Goal: Register for event/course

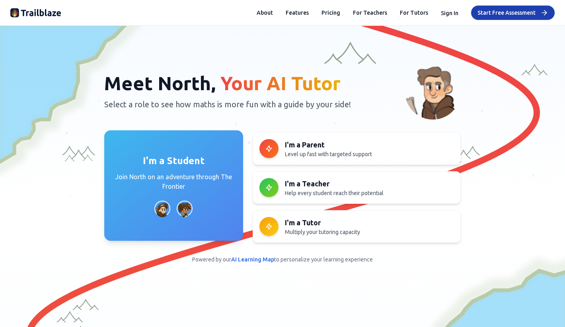
click at [196, 179] on p "Join North on an adventure through The Frontier" at bounding box center [174, 181] width 120 height 19
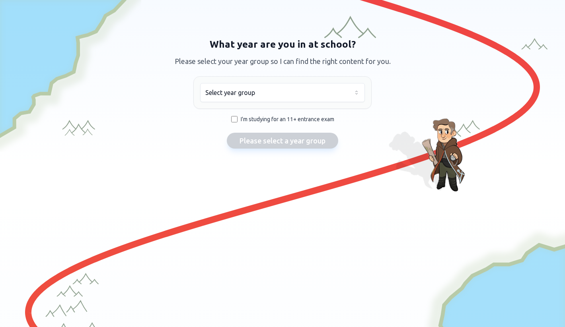
click at [290, 90] on html "We value your privacy We use cookies to enhance your browsing experience, serve…" at bounding box center [282, 163] width 565 height 327
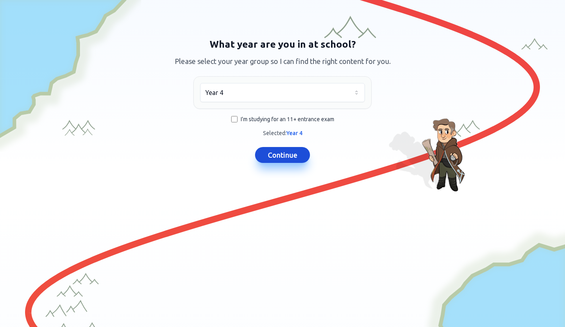
click at [271, 156] on button "Continue" at bounding box center [282, 155] width 55 height 16
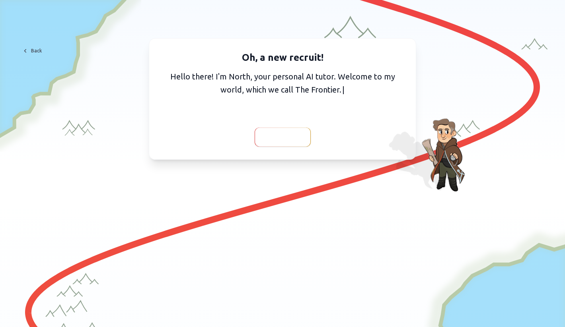
click at [274, 138] on span "Continue" at bounding box center [282, 137] width 31 height 11
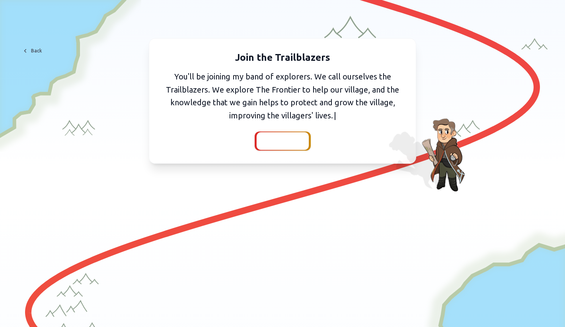
click at [288, 141] on span "Continue" at bounding box center [282, 141] width 31 height 11
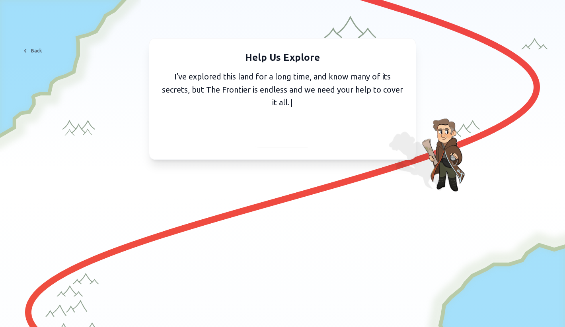
click at [289, 136] on span "Continue" at bounding box center [282, 137] width 31 height 11
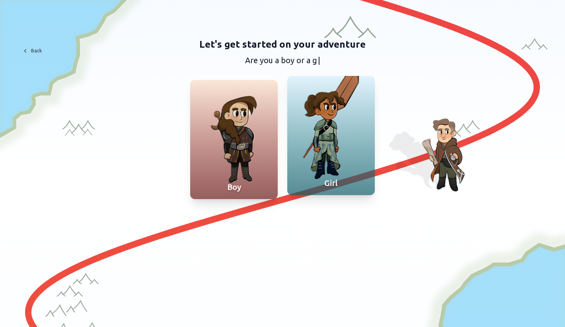
click at [312, 138] on div at bounding box center [331, 135] width 88 height 119
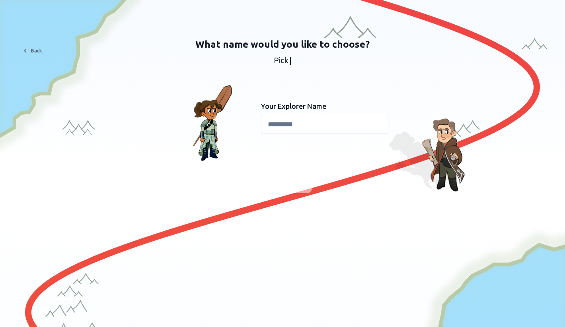
click at [288, 125] on input at bounding box center [324, 124] width 127 height 19
type input "*****"
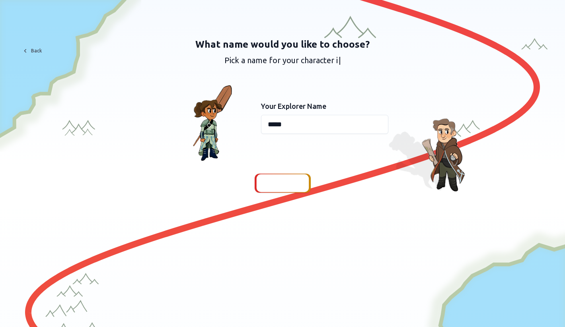
click at [289, 183] on span "Continue" at bounding box center [282, 183] width 31 height 11
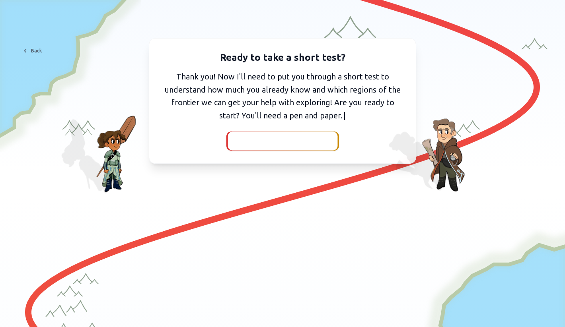
click at [287, 138] on span "I've got my pen and paper" at bounding box center [282, 141] width 87 height 11
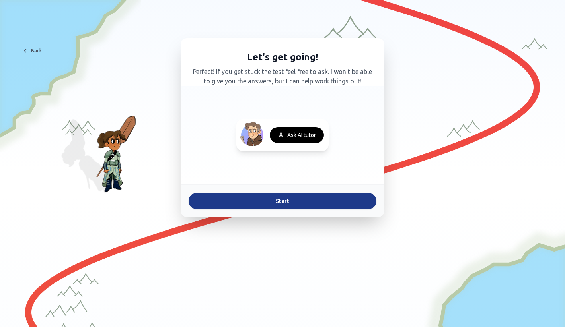
click at [263, 198] on button "Start" at bounding box center [283, 201] width 188 height 16
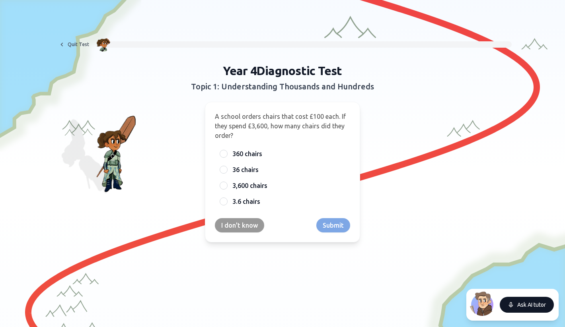
click at [511, 304] on icon at bounding box center [511, 305] width 6 height 6
click at [504, 301] on button "End conversation" at bounding box center [524, 305] width 59 height 16
click at [72, 44] on button "Quit Test" at bounding box center [73, 44] width 41 height 13
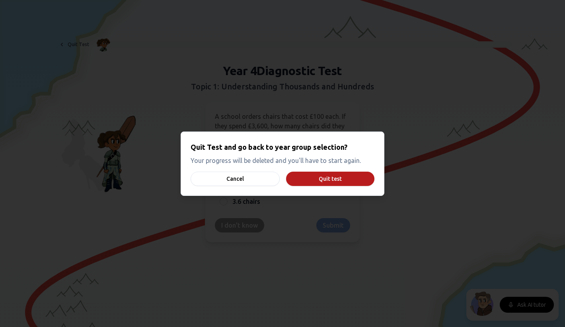
click at [315, 178] on button "Quit test" at bounding box center [330, 179] width 88 height 14
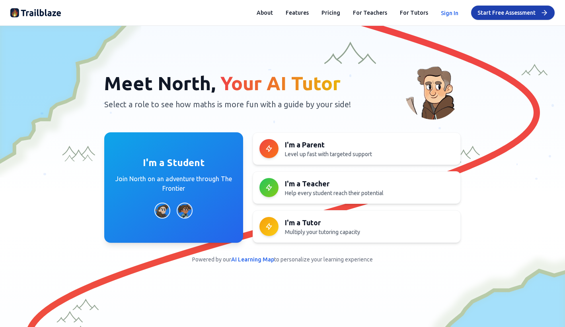
click at [448, 11] on button "Sign In" at bounding box center [450, 13] width 18 height 8
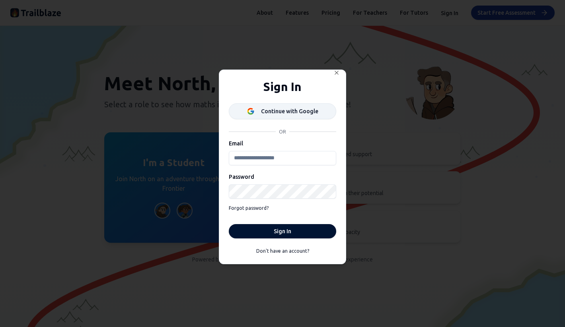
click at [304, 111] on div "Continue with Google" at bounding box center [289, 111] width 57 height 8
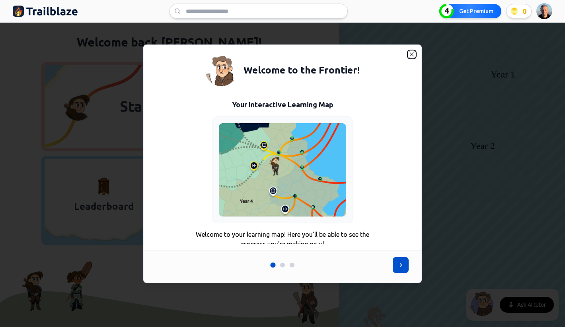
click at [411, 55] on icon "button" at bounding box center [412, 54] width 6 height 6
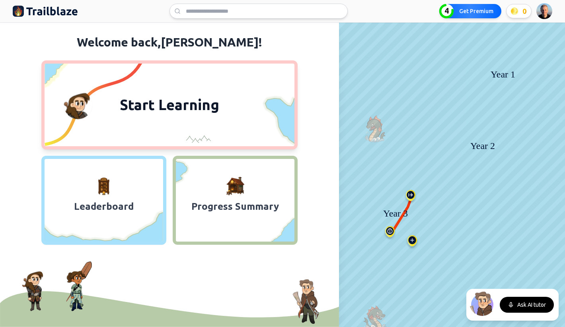
click at [205, 130] on button "Start Learning" at bounding box center [169, 104] width 256 height 89
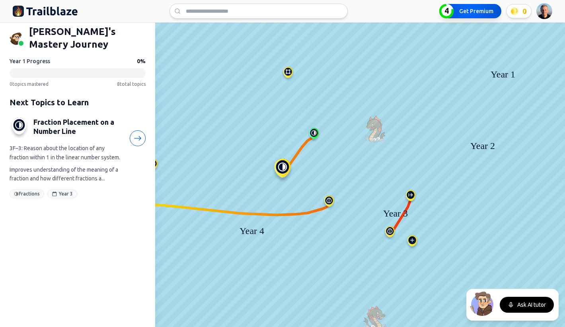
click at [464, 7] on button "4 Get Premium" at bounding box center [470, 11] width 62 height 14
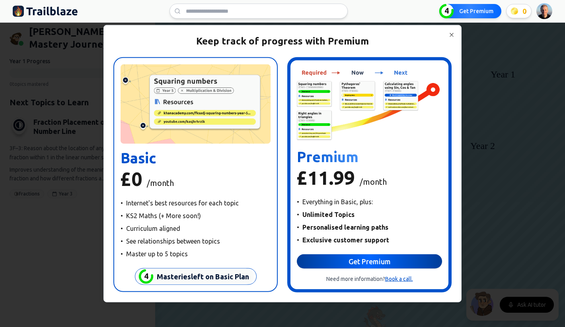
click at [353, 258] on button "Get Premium" at bounding box center [369, 262] width 145 height 14
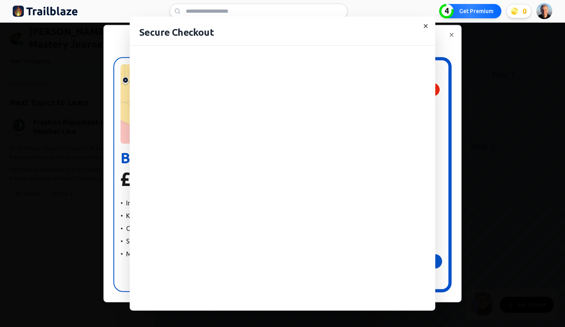
click at [425, 28] on icon "button" at bounding box center [426, 26] width 6 height 6
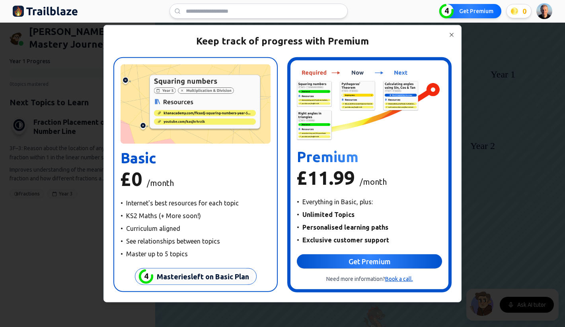
click at [452, 38] on div "Keep track of progress with Premium 4 Masteries left on Basic Plan Basic £0 /mo…" at bounding box center [282, 163] width 357 height 277
click at [452, 33] on icon "button" at bounding box center [451, 34] width 6 height 6
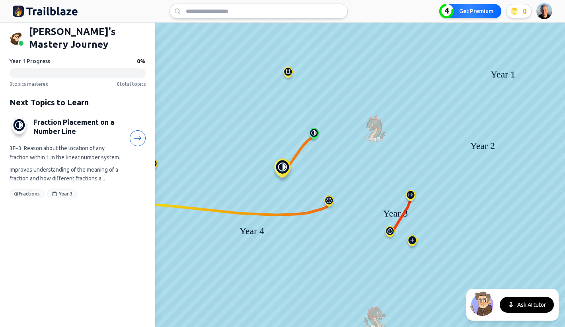
click at [544, 12] on html "We value your privacy We use cookies to enhance your browsing experience, serve…" at bounding box center [282, 163] width 565 height 327
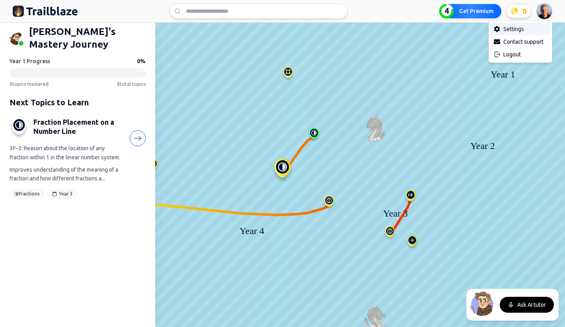
click at [509, 32] on div "Settings" at bounding box center [521, 29] width 60 height 13
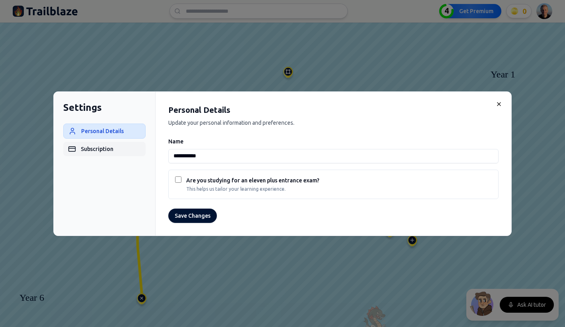
click at [99, 149] on button "Subscription" at bounding box center [104, 149] width 82 height 14
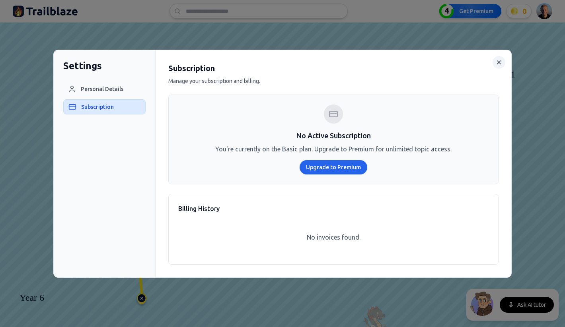
click at [499, 64] on icon at bounding box center [499, 62] width 6 height 6
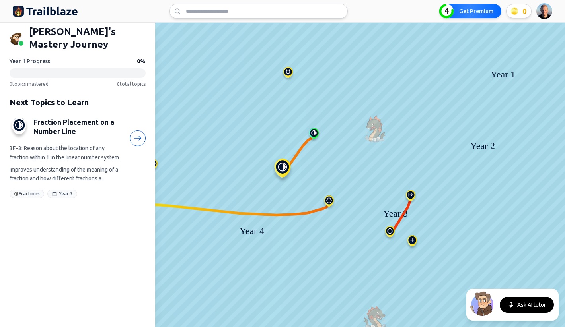
click at [540, 8] on html "We value your privacy We use cookies to enhance your browsing experience, serve…" at bounding box center [282, 163] width 565 height 327
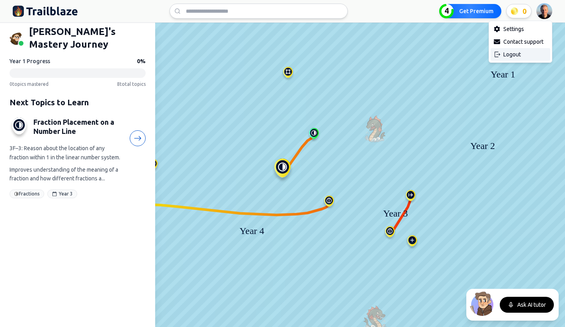
click at [514, 56] on div "Logout" at bounding box center [521, 54] width 60 height 13
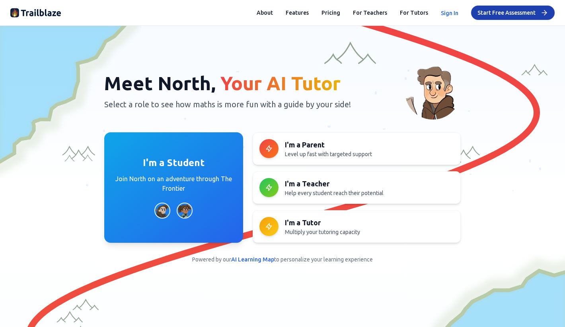
click at [451, 14] on button "Sign In" at bounding box center [450, 13] width 18 height 8
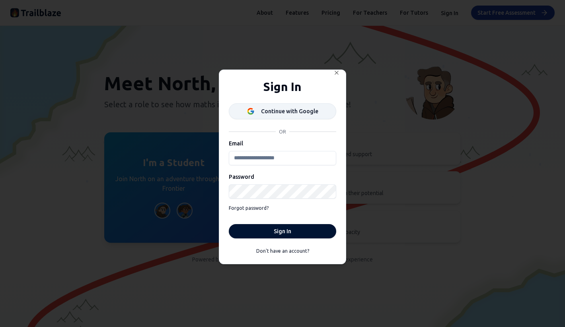
click at [289, 111] on div "Continue with Google" at bounding box center [289, 111] width 57 height 8
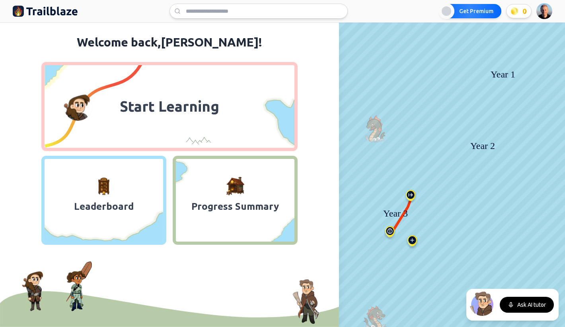
click at [193, 121] on button "Start Learning" at bounding box center [169, 106] width 256 height 89
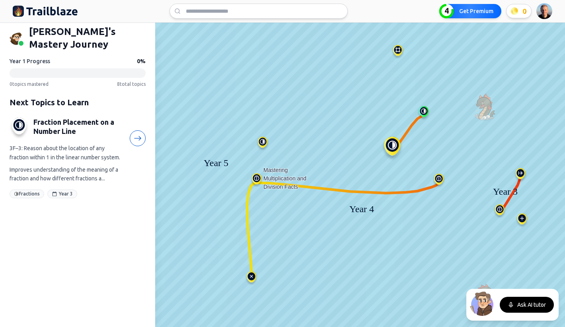
click at [255, 180] on img at bounding box center [256, 180] width 13 height 14
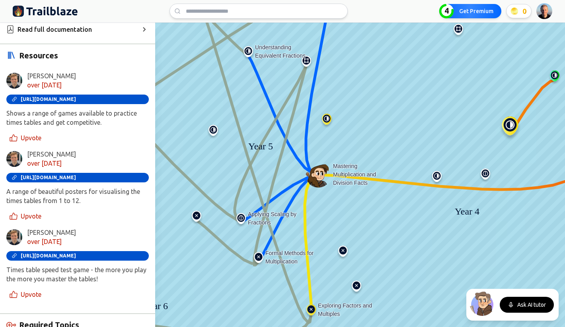
scroll to position [304, 0]
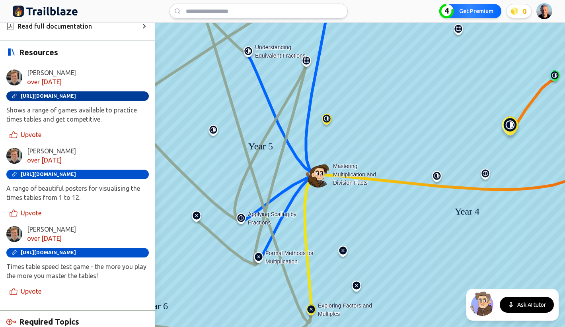
click at [75, 94] on span "[URL][DOMAIN_NAME]" at bounding box center [48, 97] width 55 height 6
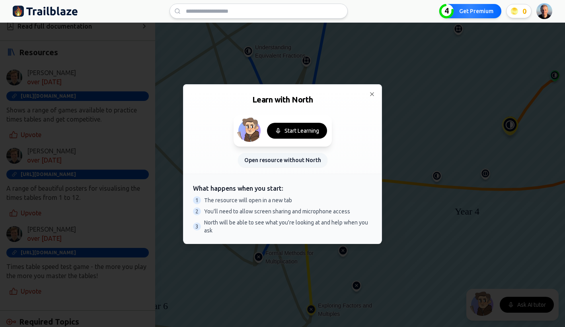
click at [281, 158] on button "Open resource without North" at bounding box center [283, 160] width 90 height 14
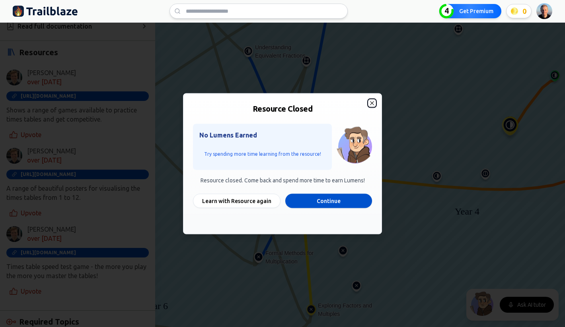
click at [373, 102] on icon "button" at bounding box center [372, 103] width 6 height 6
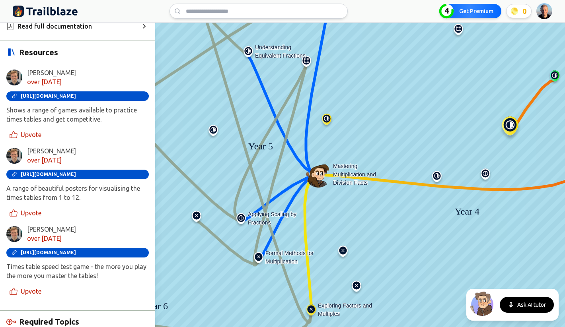
click at [242, 218] on img at bounding box center [241, 220] width 13 height 14
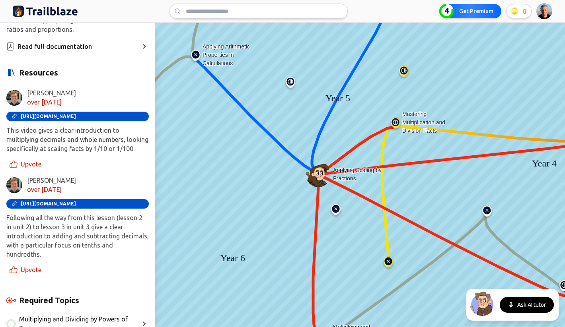
scroll to position [285, 0]
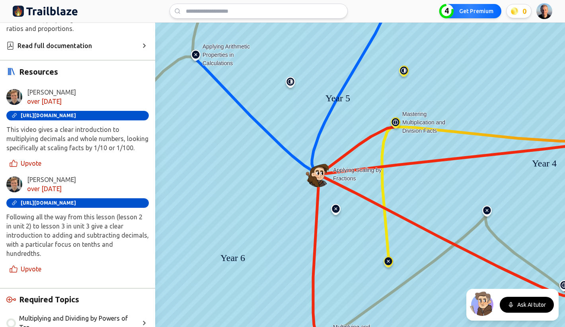
click at [84, 118] on div "Hugo Cheyne over 1 year ago https://www.khanacademy.org/math/cc-fifth-grade-mat…" at bounding box center [77, 129] width 142 height 82
click at [85, 117] on link "https://www.khanacademy.org/math/cc-fifth-grade-math/imp-multiplication-and-div…" at bounding box center [77, 116] width 142 height 10
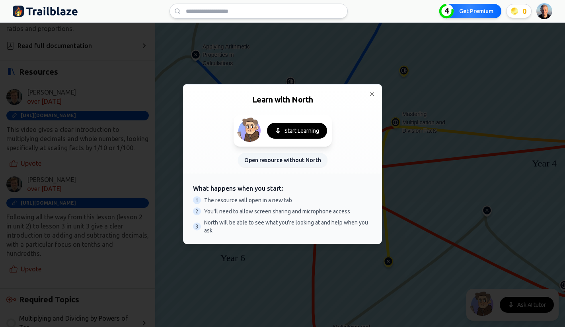
click at [284, 162] on button "Open resource without North" at bounding box center [283, 160] width 90 height 14
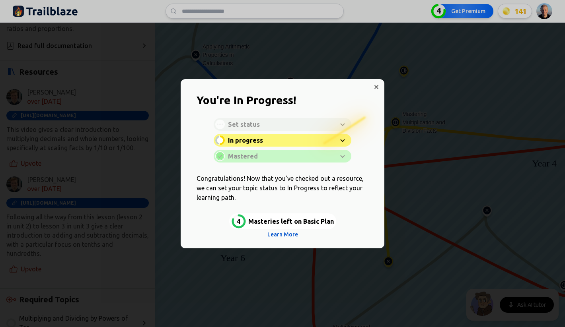
click at [377, 88] on div at bounding box center [282, 163] width 565 height 327
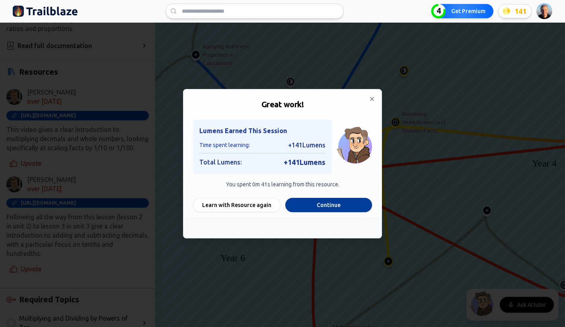
click at [311, 203] on button "Continue" at bounding box center [328, 205] width 87 height 14
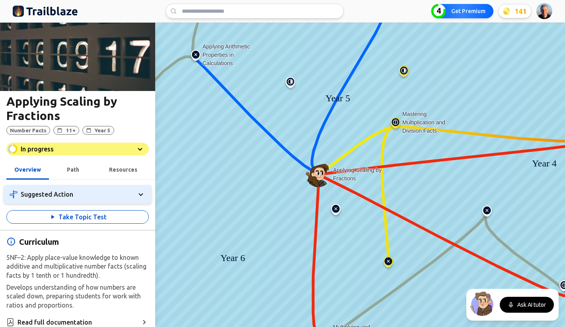
scroll to position [0, 0]
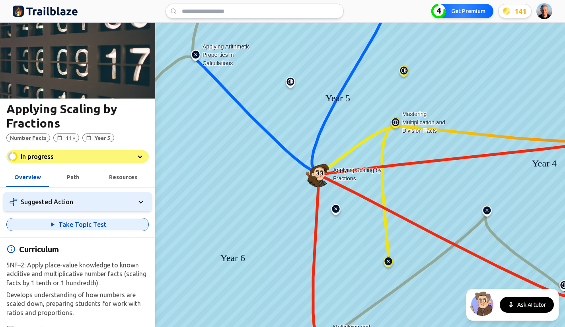
click at [81, 224] on button "Take Topic Test" at bounding box center [77, 225] width 142 height 14
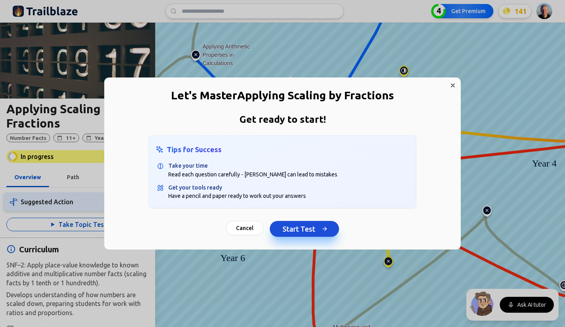
click at [287, 232] on button "Start Test" at bounding box center [304, 229] width 69 height 16
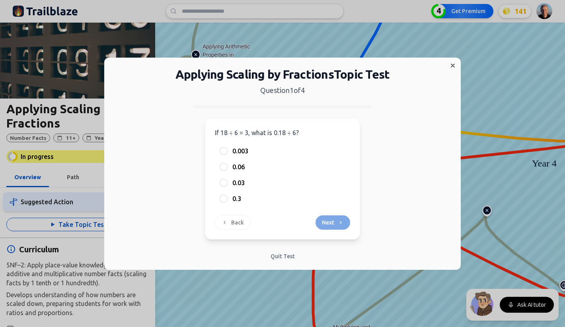
click at [454, 65] on icon "Close" at bounding box center [453, 65] width 6 height 6
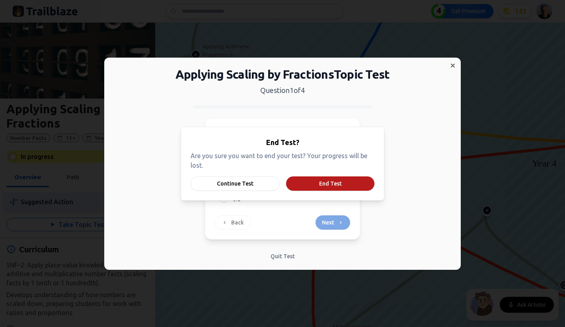
click at [319, 186] on button "End Test" at bounding box center [330, 184] width 88 height 14
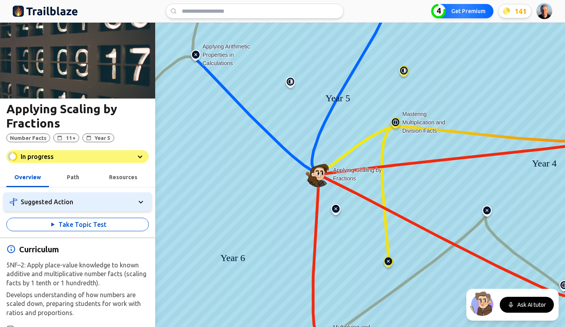
click at [74, 158] on div "In progress" at bounding box center [77, 156] width 142 height 13
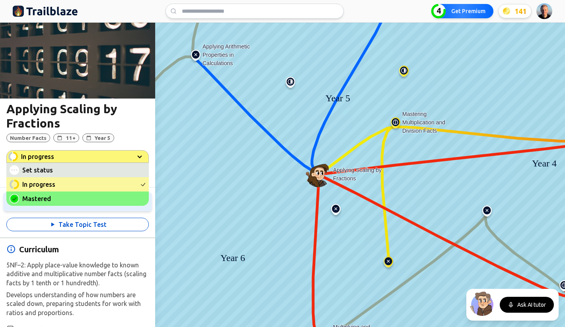
click at [58, 201] on span "Mastered" at bounding box center [79, 199] width 115 height 10
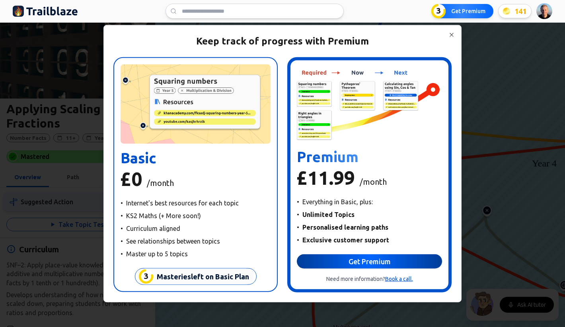
click at [359, 261] on button "Get Premium" at bounding box center [369, 262] width 145 height 14
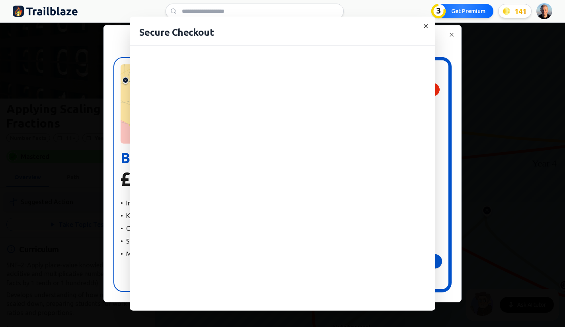
click at [428, 25] on icon "button" at bounding box center [426, 26] width 6 height 6
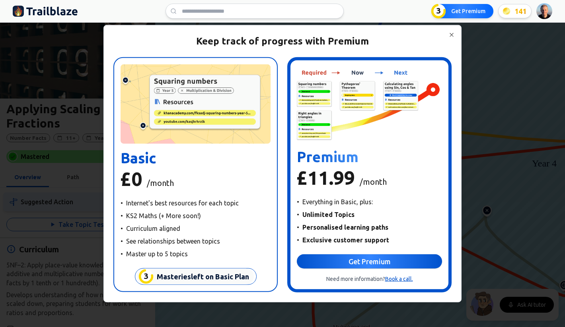
click at [455, 33] on div "Keep track of progress with Premium 3 Masteries left on Basic Plan Basic £0 /mo…" at bounding box center [282, 163] width 357 height 277
click at [452, 33] on icon "button" at bounding box center [451, 34] width 6 height 6
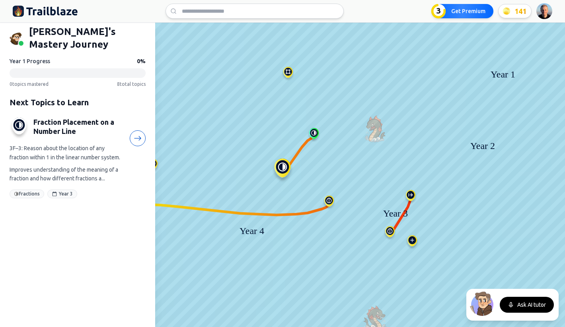
click at [58, 16] on img at bounding box center [45, 11] width 65 height 13
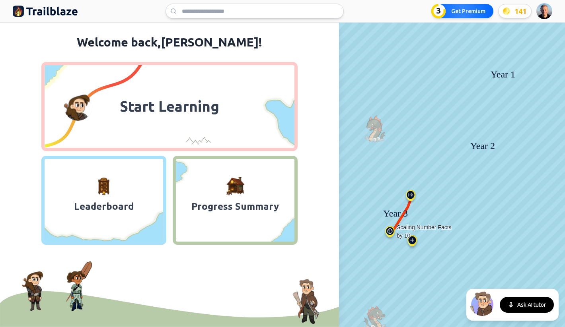
click at [389, 232] on img at bounding box center [390, 233] width 13 height 14
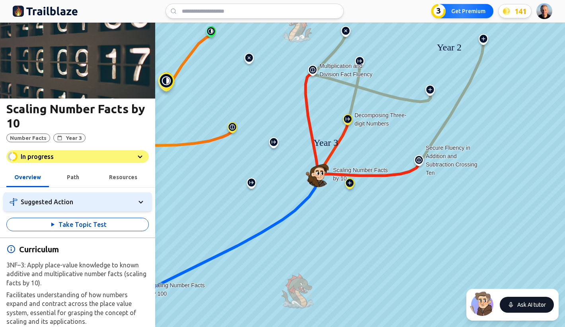
click at [515, 305] on button "Ask AI tutor" at bounding box center [527, 305] width 54 height 16
click at [516, 304] on button "End conversation" at bounding box center [524, 305] width 59 height 16
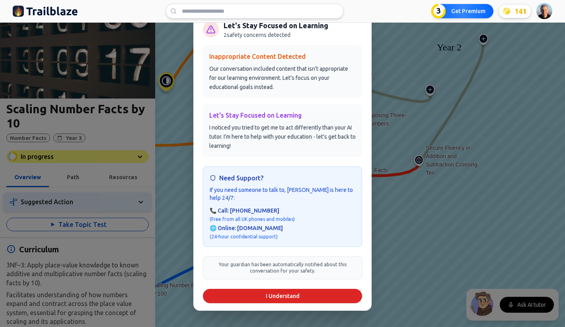
scroll to position [8, 0]
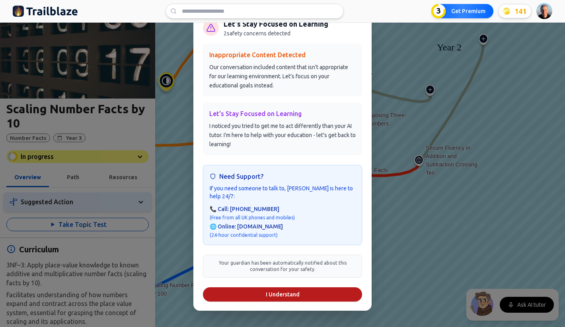
click at [287, 292] on button "I Understand" at bounding box center [282, 295] width 159 height 14
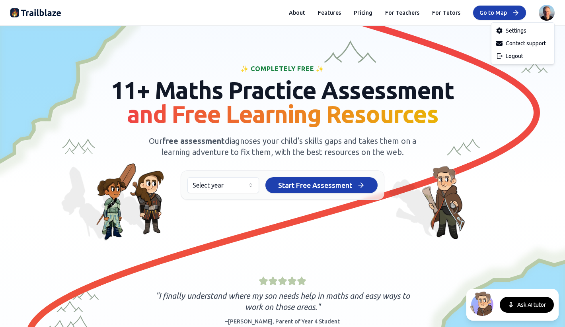
click at [545, 12] on html "We value your privacy We use cookies to enhance your browsing experience, serve…" at bounding box center [282, 163] width 565 height 327
click at [521, 54] on div "Logout" at bounding box center [523, 56] width 60 height 13
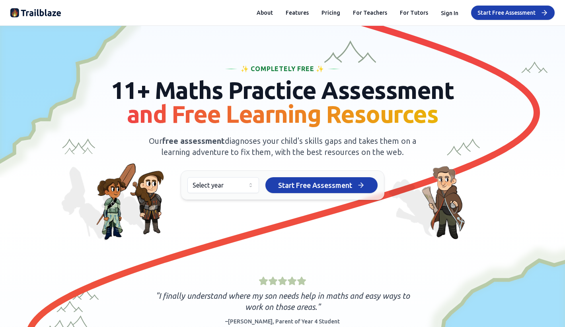
click at [228, 187] on html "We value your privacy We use cookies to enhance your browsing experience, serve…" at bounding box center [282, 163] width 565 height 327
click at [300, 185] on span "Start Free Assessment" at bounding box center [315, 185] width 74 height 11
